Goal: Task Accomplishment & Management: Use online tool/utility

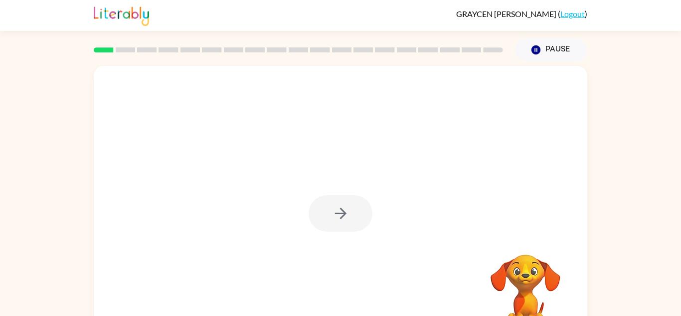
click at [345, 207] on div at bounding box center [341, 213] width 64 height 36
click at [327, 219] on div at bounding box center [341, 213] width 64 height 36
click at [327, 219] on button "button" at bounding box center [341, 213] width 64 height 36
click at [327, 219] on div at bounding box center [341, 208] width 494 height 285
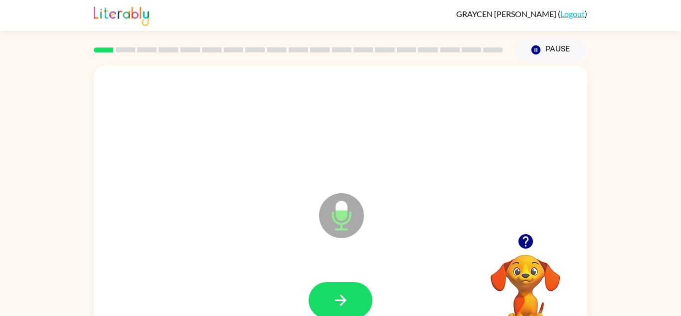
click at [525, 234] on icon "button" at bounding box center [525, 241] width 14 height 14
click at [337, 299] on icon "button" at bounding box center [340, 299] width 11 height 11
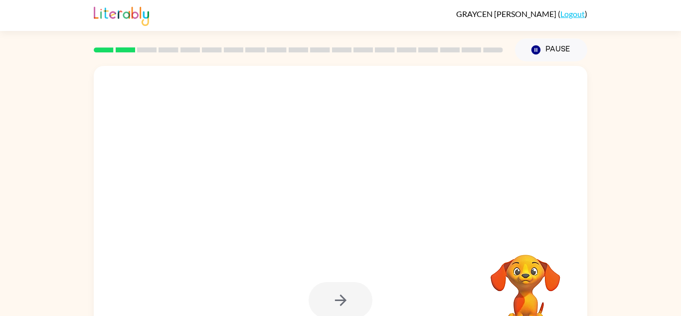
click at [338, 296] on div at bounding box center [341, 300] width 64 height 36
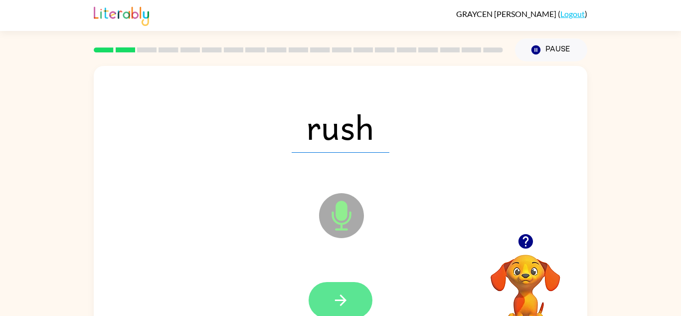
click at [339, 299] on icon "button" at bounding box center [340, 299] width 11 height 11
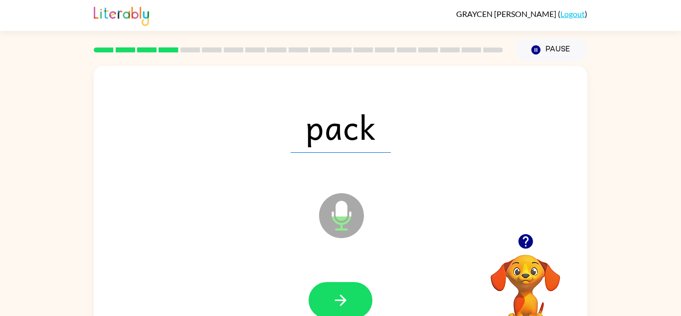
click at [339, 299] on icon "button" at bounding box center [340, 299] width 11 height 11
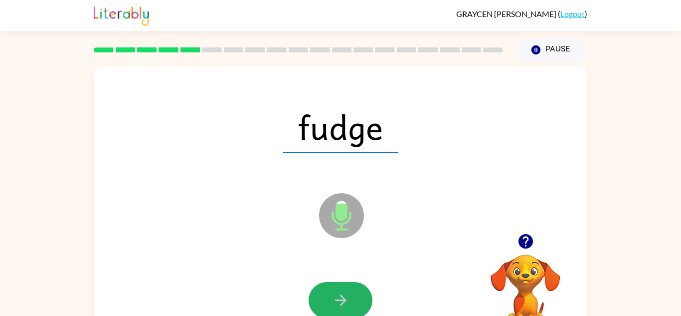
click at [339, 299] on icon "button" at bounding box center [340, 299] width 11 height 11
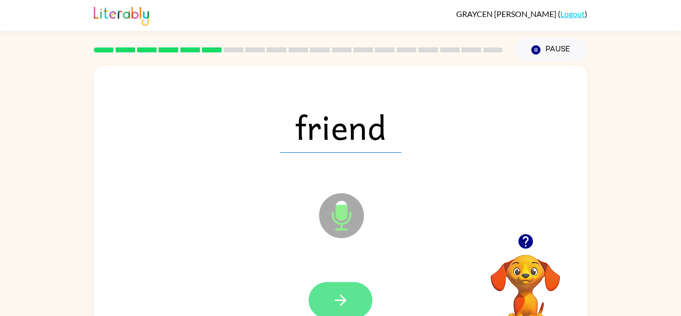
click at [342, 289] on button "button" at bounding box center [341, 300] width 64 height 36
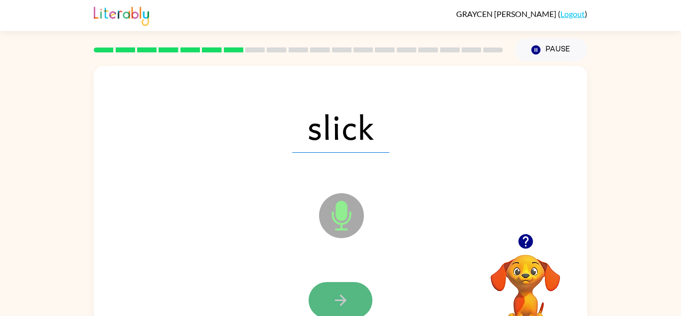
click at [344, 299] on icon "button" at bounding box center [340, 299] width 11 height 11
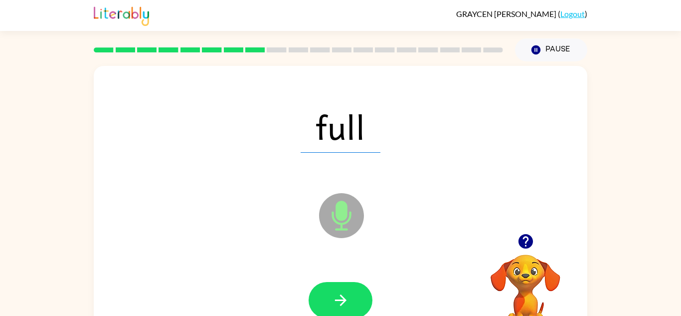
click at [344, 299] on icon "button" at bounding box center [340, 299] width 11 height 11
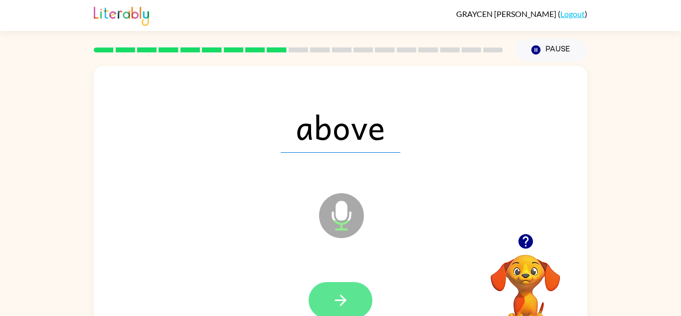
click at [327, 294] on button "button" at bounding box center [341, 300] width 64 height 36
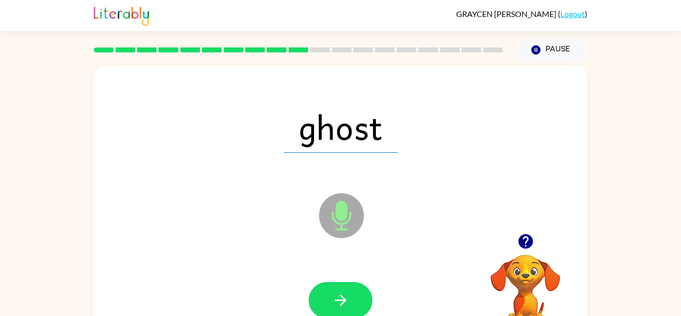
click at [327, 294] on button "button" at bounding box center [341, 300] width 64 height 36
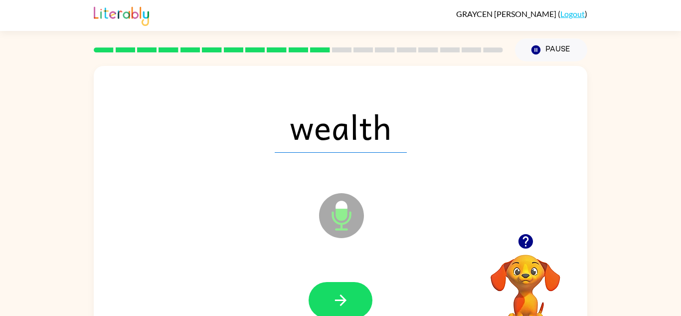
click at [327, 294] on button "button" at bounding box center [341, 300] width 64 height 36
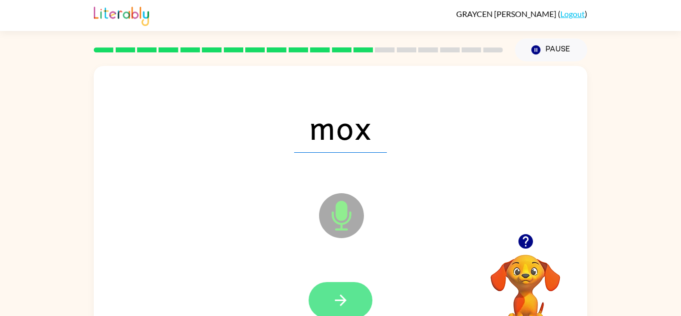
click at [335, 295] on icon "button" at bounding box center [340, 299] width 17 height 17
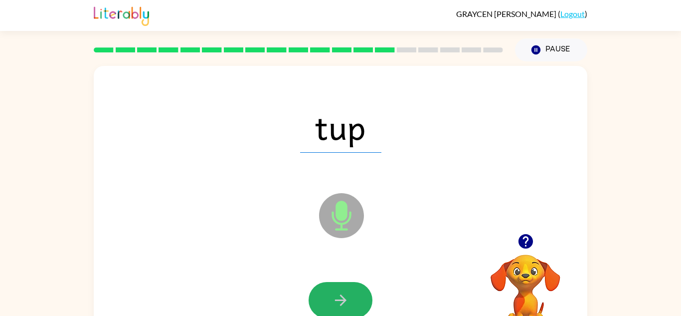
click at [335, 295] on icon "button" at bounding box center [340, 299] width 17 height 17
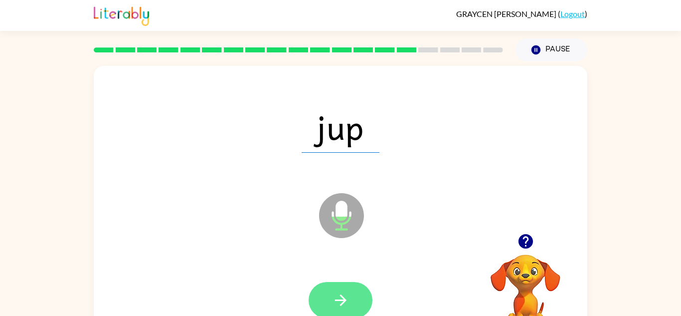
click at [349, 295] on icon "button" at bounding box center [340, 299] width 17 height 17
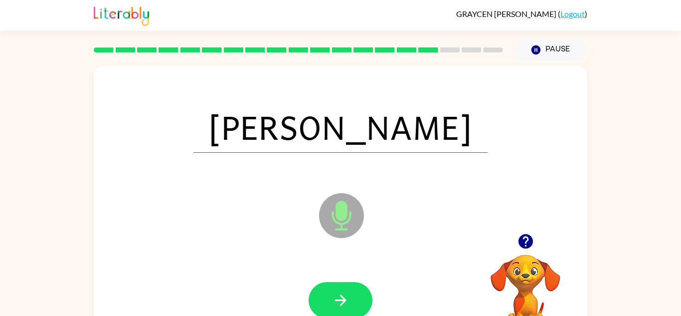
click at [349, 295] on icon "button" at bounding box center [340, 299] width 17 height 17
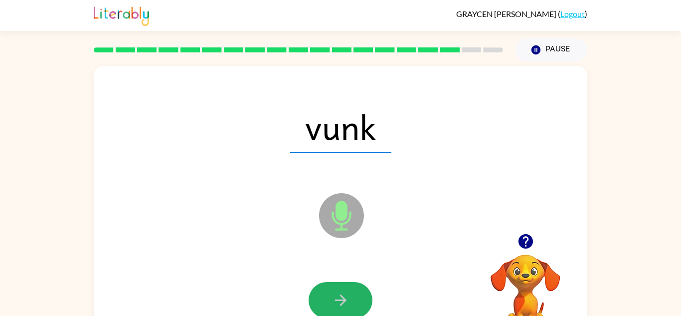
click at [349, 295] on icon "button" at bounding box center [340, 299] width 17 height 17
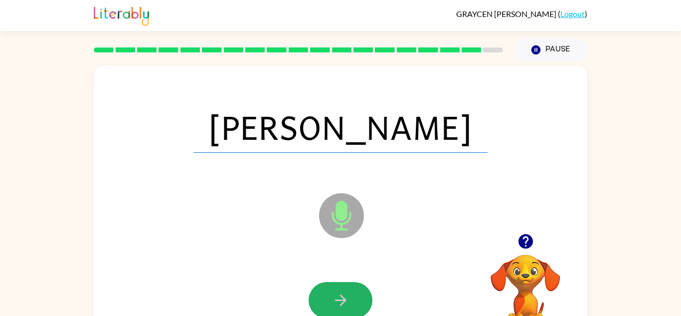
click at [349, 295] on icon "button" at bounding box center [340, 299] width 17 height 17
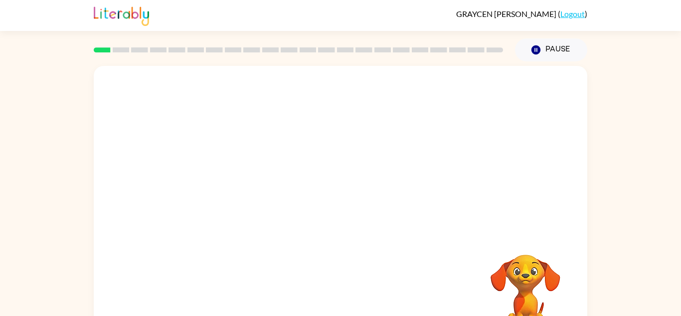
scroll to position [35, 0]
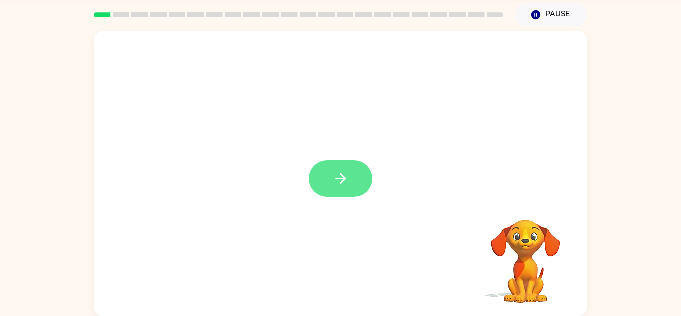
click at [347, 165] on button "button" at bounding box center [341, 178] width 64 height 36
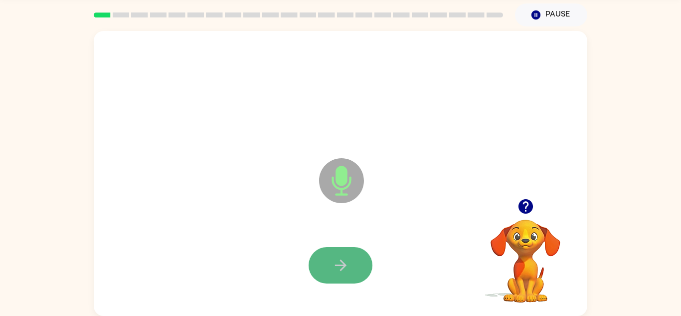
click at [336, 269] on icon "button" at bounding box center [340, 264] width 17 height 17
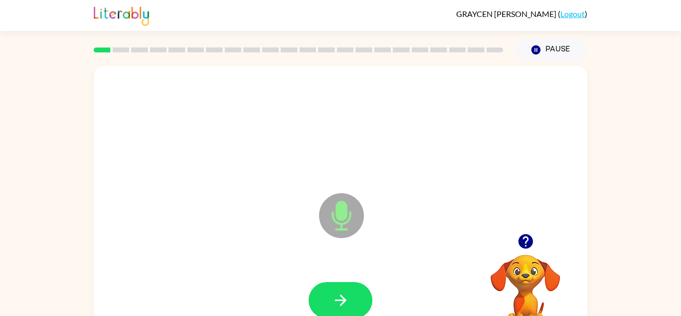
scroll to position [20, 0]
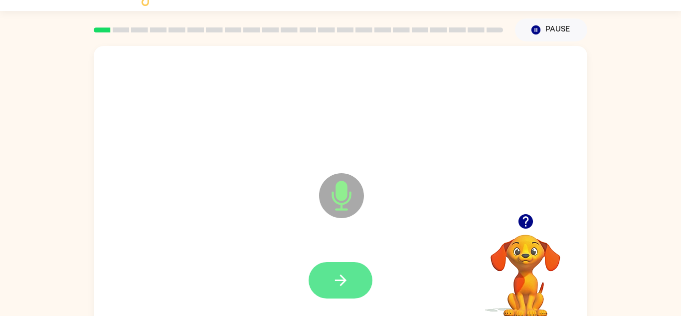
click at [348, 281] on icon "button" at bounding box center [340, 279] width 17 height 17
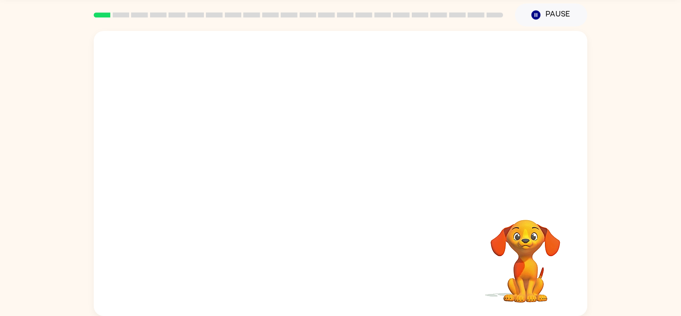
scroll to position [34, 0]
click at [539, 267] on video "Your browser must support playing .mp4 files to use Literably. Please try using…" at bounding box center [526, 255] width 100 height 100
click at [383, 199] on div at bounding box center [341, 174] width 494 height 285
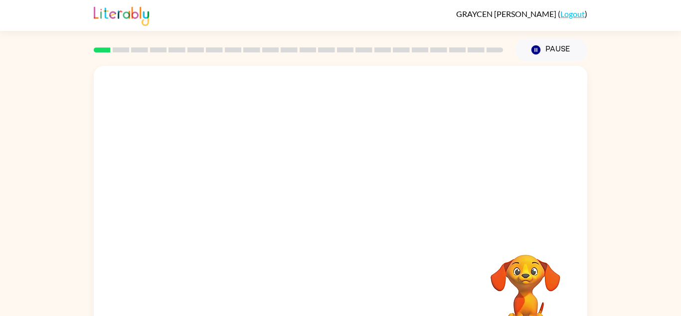
click at [333, 140] on div at bounding box center [341, 127] width 474 height 82
click at [555, 48] on button "Pause Pause" at bounding box center [551, 49] width 72 height 23
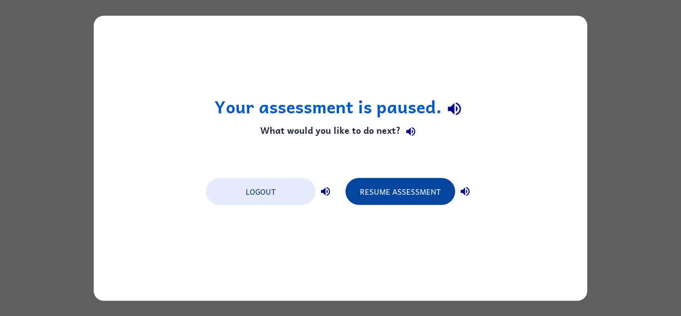
click at [402, 199] on button "Resume Assessment" at bounding box center [401, 191] width 110 height 27
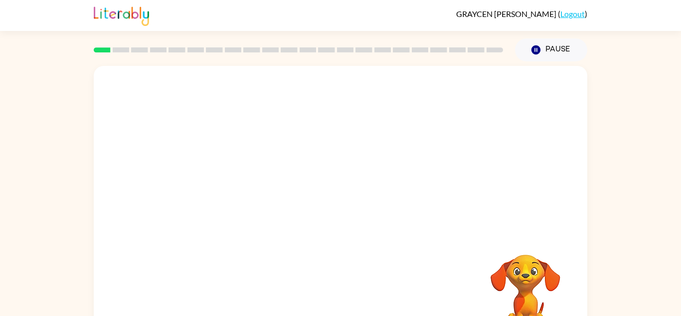
click at [124, 50] on rect at bounding box center [121, 49] width 17 height 5
click at [104, 51] on rect at bounding box center [102, 49] width 17 height 5
drag, startPoint x: 104, startPoint y: 51, endPoint x: 400, endPoint y: 11, distance: 299.4
click at [400, 11] on div "GRAYCEN WILLIAMS ( Logout ) Pause Pause Your browser must support playing .mp4 …" at bounding box center [340, 175] width 681 height 351
click at [284, 110] on div at bounding box center [341, 127] width 474 height 82
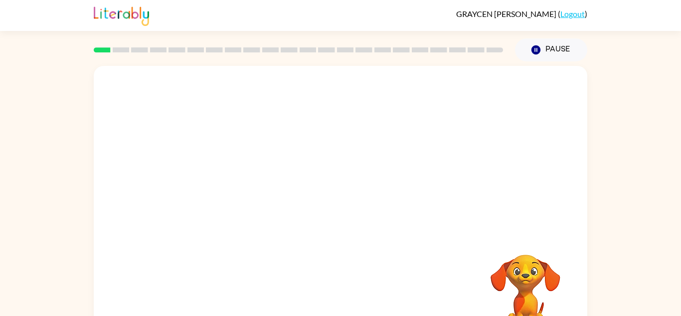
click at [284, 110] on div at bounding box center [341, 127] width 474 height 82
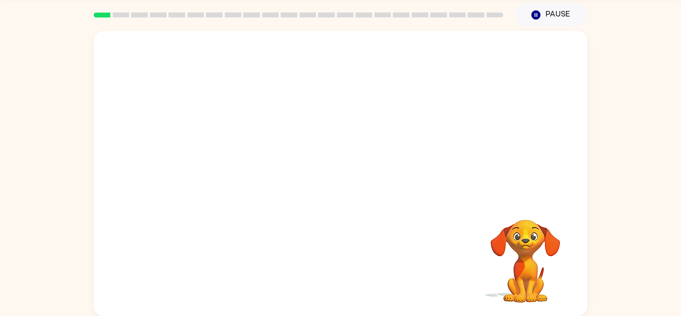
scroll to position [32, 0]
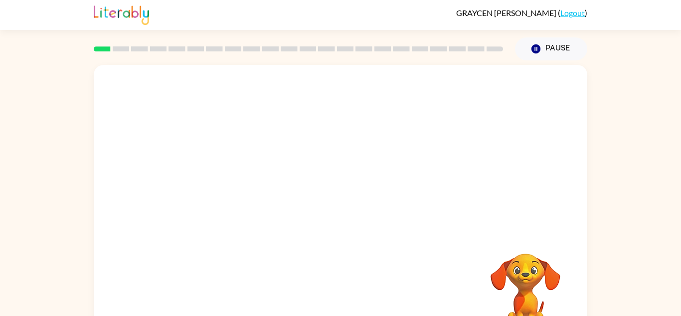
scroll to position [35, 0]
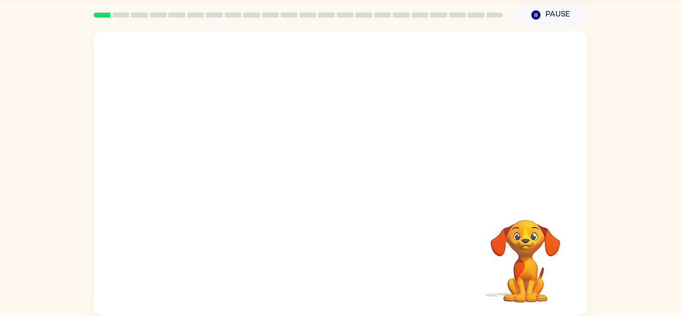
click at [535, 261] on video "Your browser must support playing .mp4 files to use Literably. Please try using…" at bounding box center [526, 254] width 100 height 100
click at [501, 16] on rect at bounding box center [495, 14] width 17 height 5
click at [549, 14] on button "Pause Pause" at bounding box center [551, 14] width 72 height 23
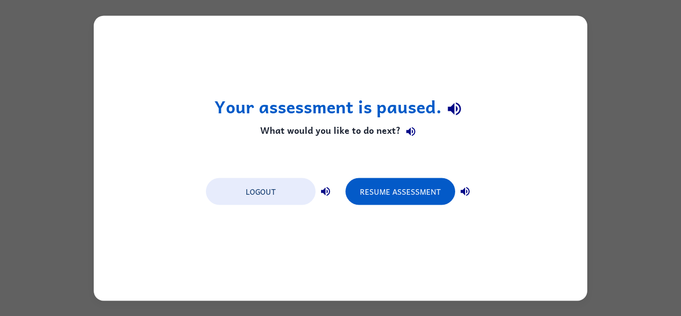
scroll to position [0, 0]
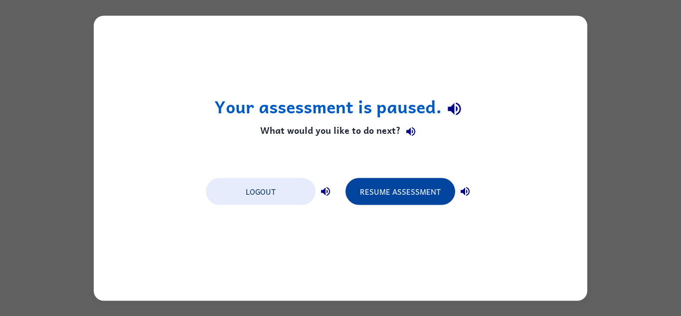
click at [382, 198] on button "Resume Assessment" at bounding box center [401, 191] width 110 height 27
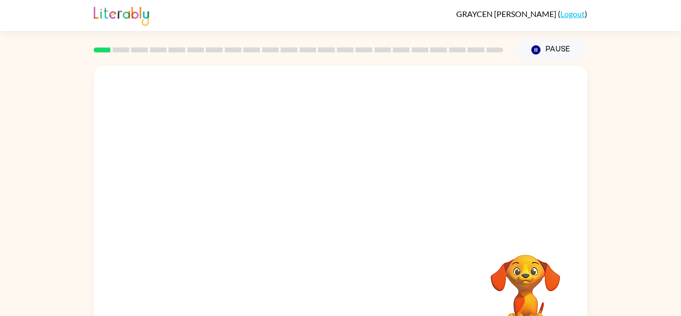
click at [118, 49] on rect at bounding box center [121, 49] width 17 height 5
click at [540, 48] on icon "button" at bounding box center [536, 49] width 9 height 9
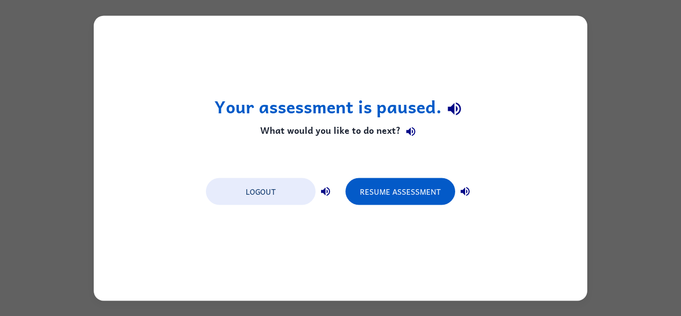
click at [464, 187] on icon "button" at bounding box center [465, 191] width 12 height 12
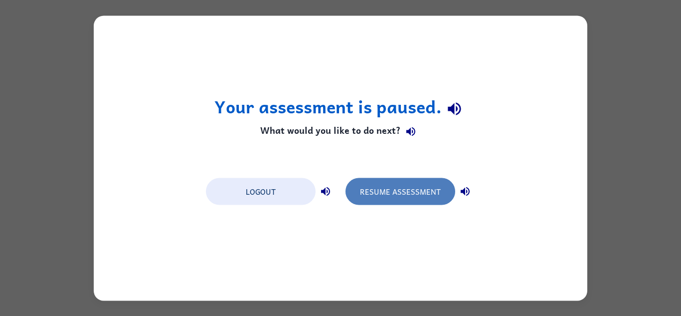
click at [425, 188] on button "Resume Assessment" at bounding box center [401, 191] width 110 height 27
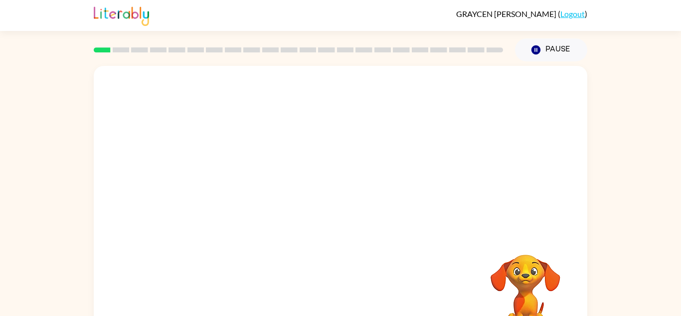
scroll to position [35, 0]
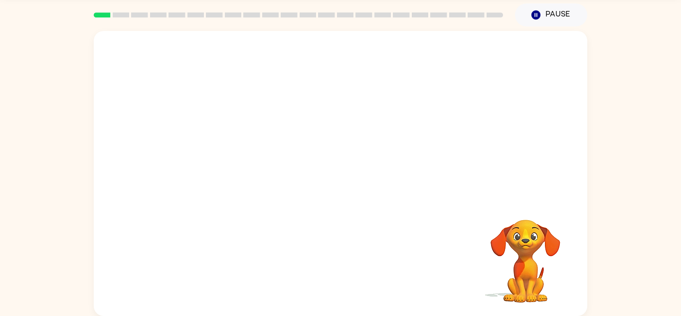
click at [119, 14] on rect at bounding box center [121, 14] width 17 height 5
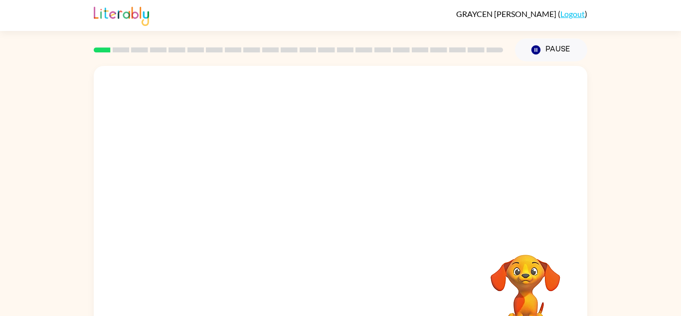
scroll to position [35, 0]
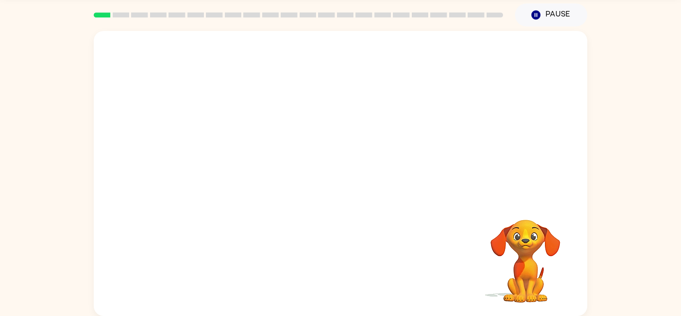
click at [527, 273] on video "Your browser must support playing .mp4 files to use Literably. Please try using…" at bounding box center [526, 254] width 100 height 100
click at [528, 248] on video "Your browser must support playing .mp4 files to use Literably. Please try using…" at bounding box center [526, 254] width 100 height 100
click at [500, 18] on div at bounding box center [298, 15] width 421 height 35
click at [497, 14] on rect at bounding box center [495, 14] width 17 height 5
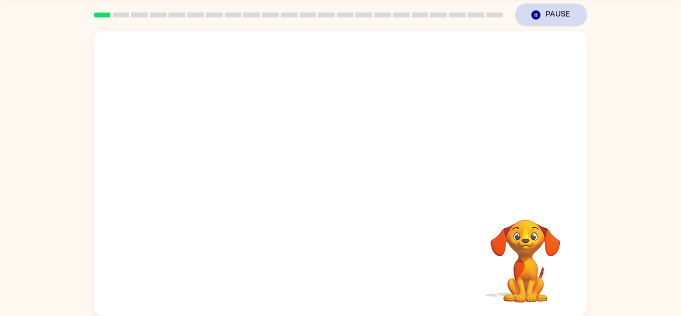
click at [552, 17] on button "Pause Pause" at bounding box center [551, 14] width 72 height 23
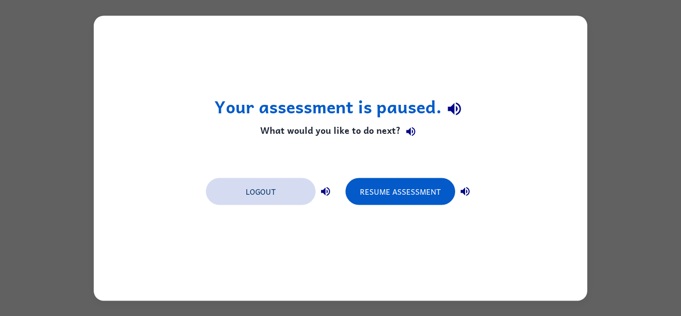
click at [263, 189] on button "Logout" at bounding box center [261, 191] width 110 height 27
